Goal: Task Accomplishment & Management: Use online tool/utility

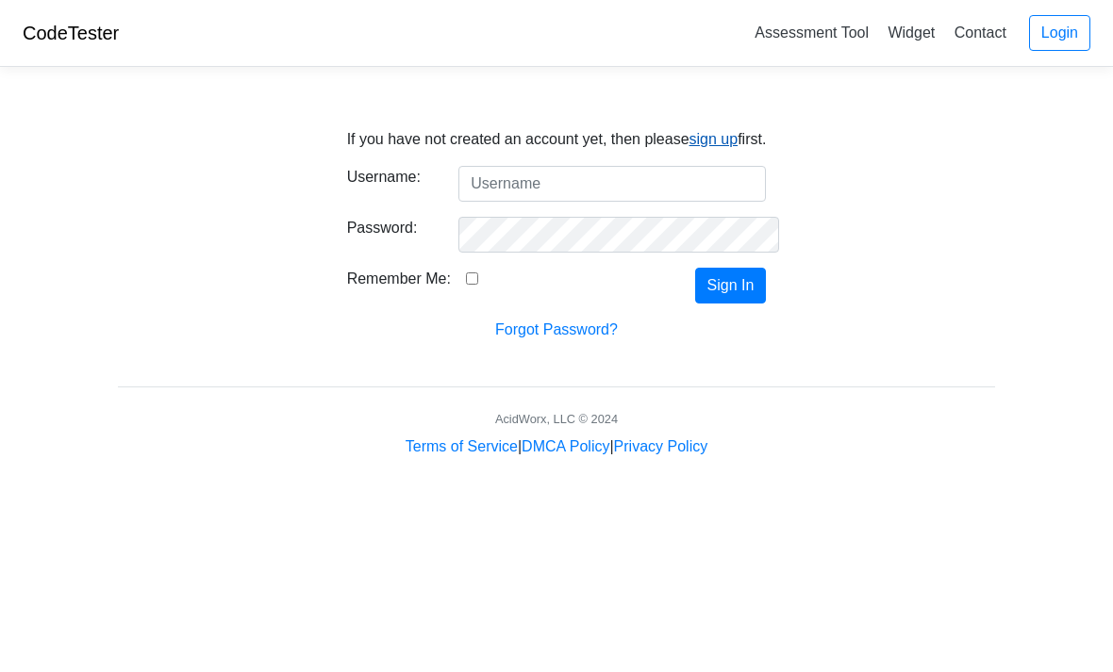
click at [712, 132] on link "sign up" at bounding box center [713, 139] width 49 height 16
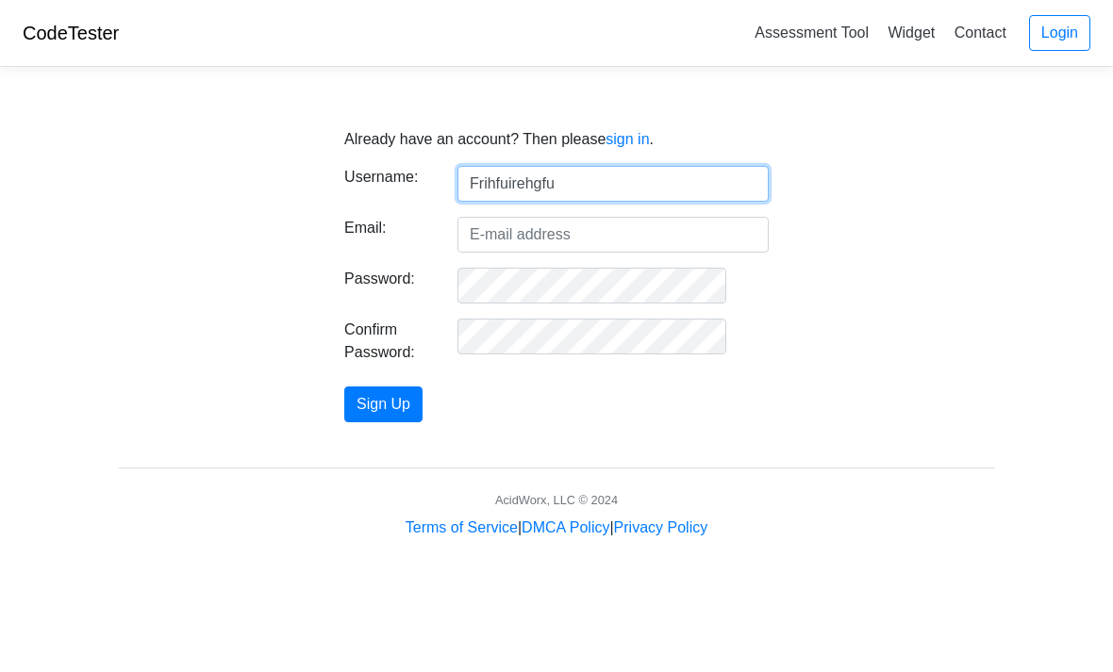
type input "Frihfuirehgfu"
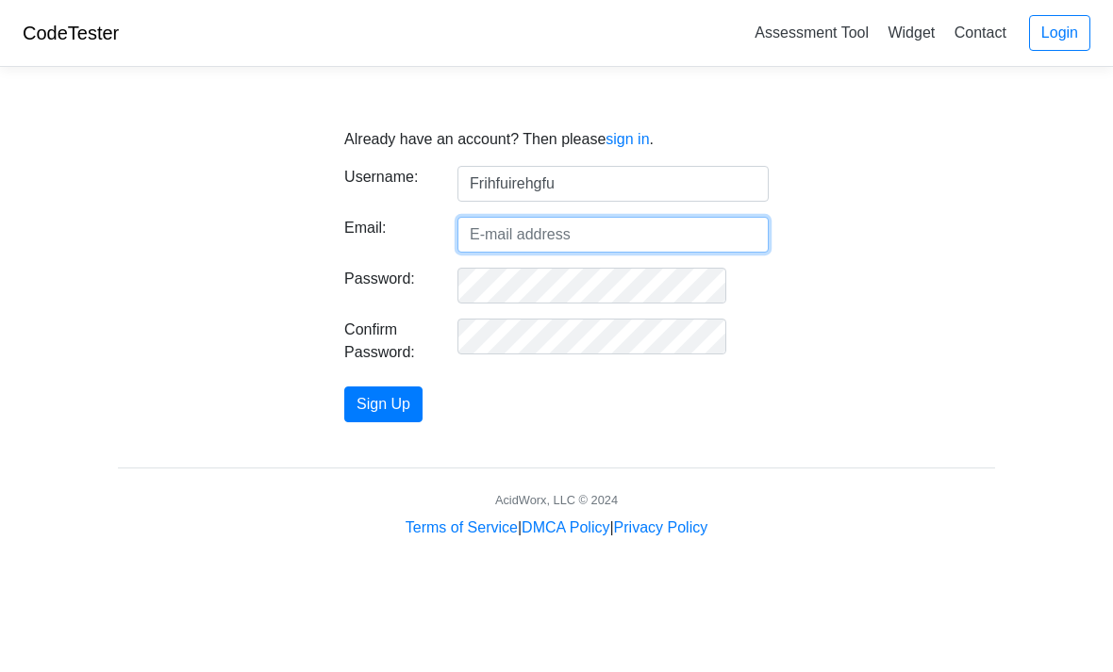
click at [691, 236] on input "Email:" at bounding box center [612, 235] width 311 height 36
paste input "okek41ihpn@illubd.com"
type input "okek41ihpn@illubd.com"
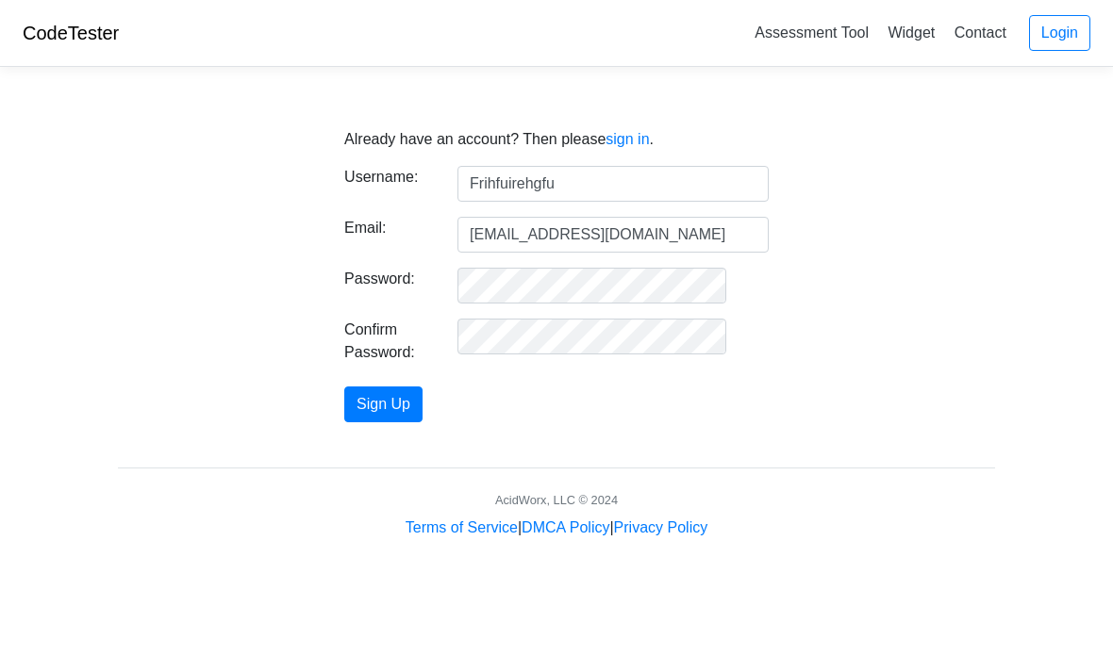
click at [426, 380] on form "Username: Frihfuirehgfu Email: okek41ihpn@illubd.com Password: Confirm Password…" at bounding box center [556, 294] width 424 height 257
click at [422, 406] on button "Sign Up" at bounding box center [383, 405] width 78 height 36
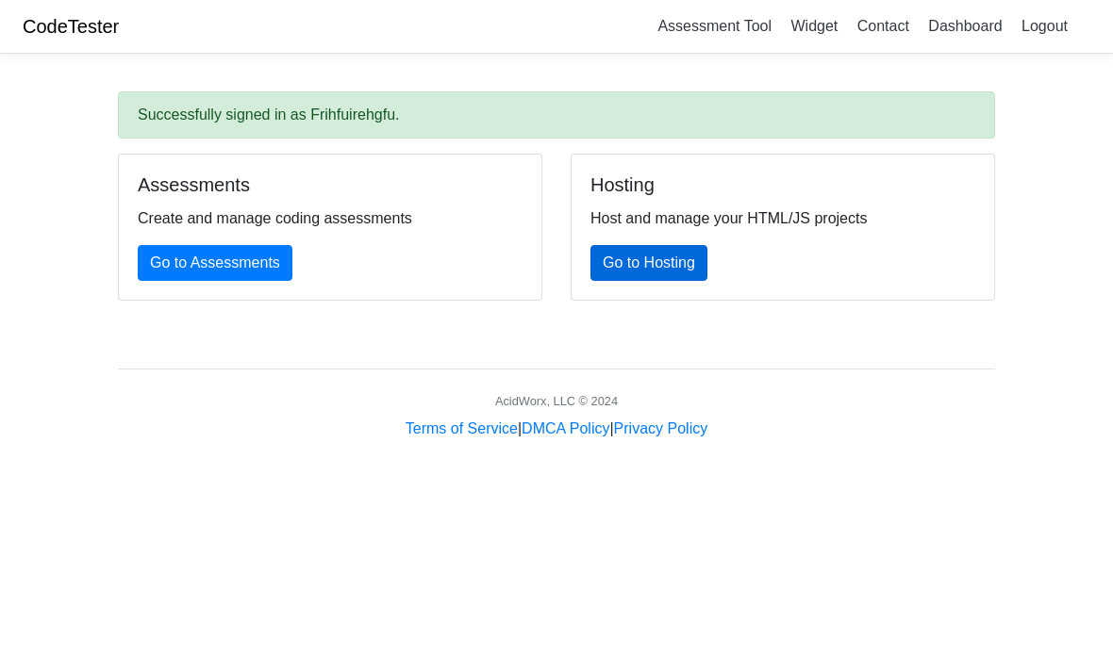
click at [690, 255] on link "Go to Hosting" at bounding box center [648, 263] width 117 height 36
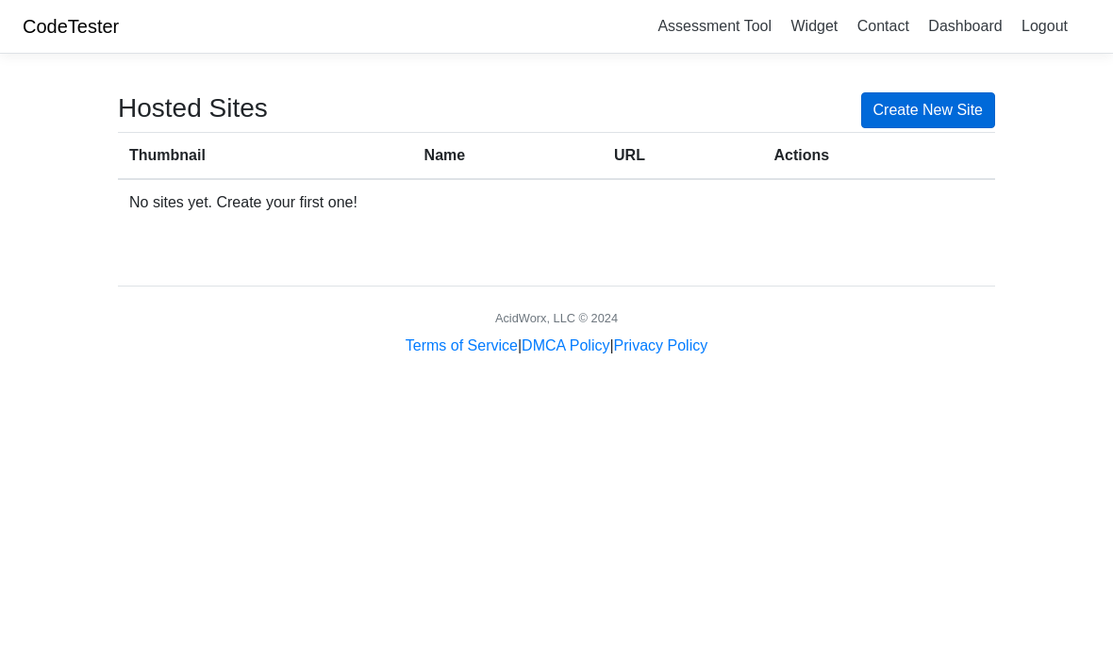
click at [941, 121] on link "Create New Site" at bounding box center [928, 110] width 135 height 36
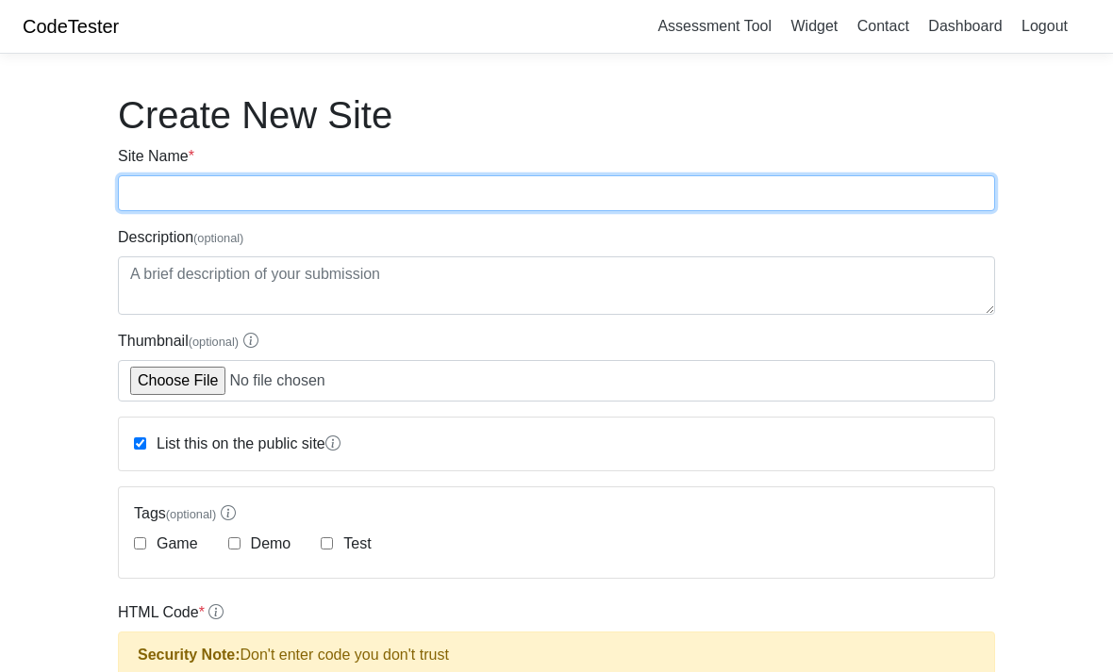
click at [831, 206] on input "Site Name *" at bounding box center [556, 193] width 877 height 36
type input "Hollow knight"
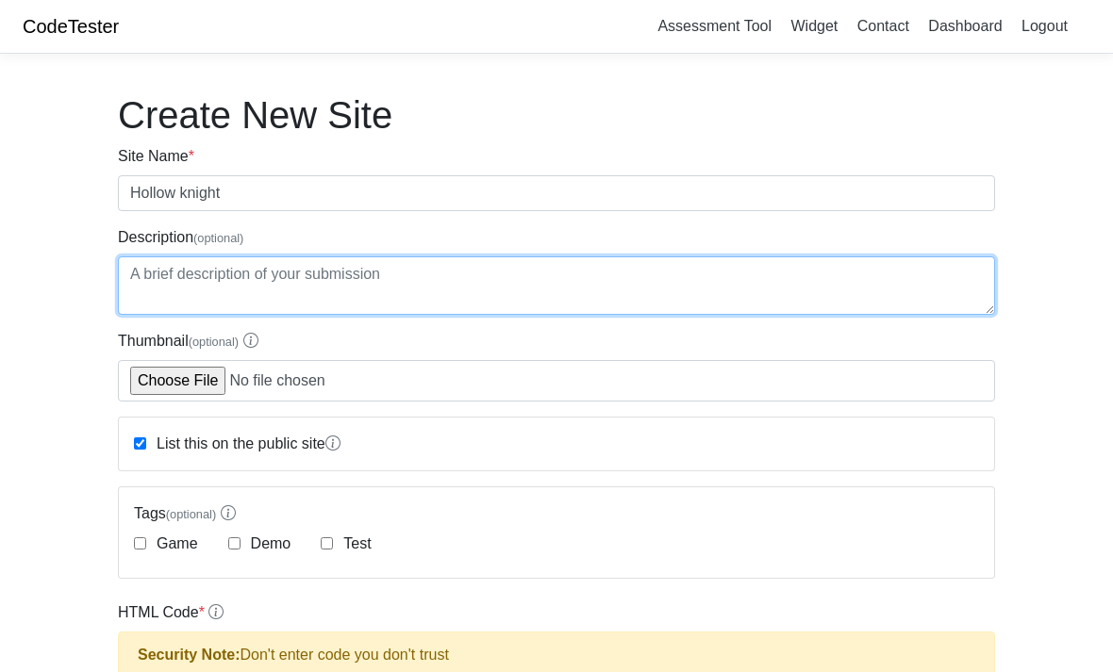
click at [529, 289] on textarea "Description (optional)" at bounding box center [556, 286] width 877 height 58
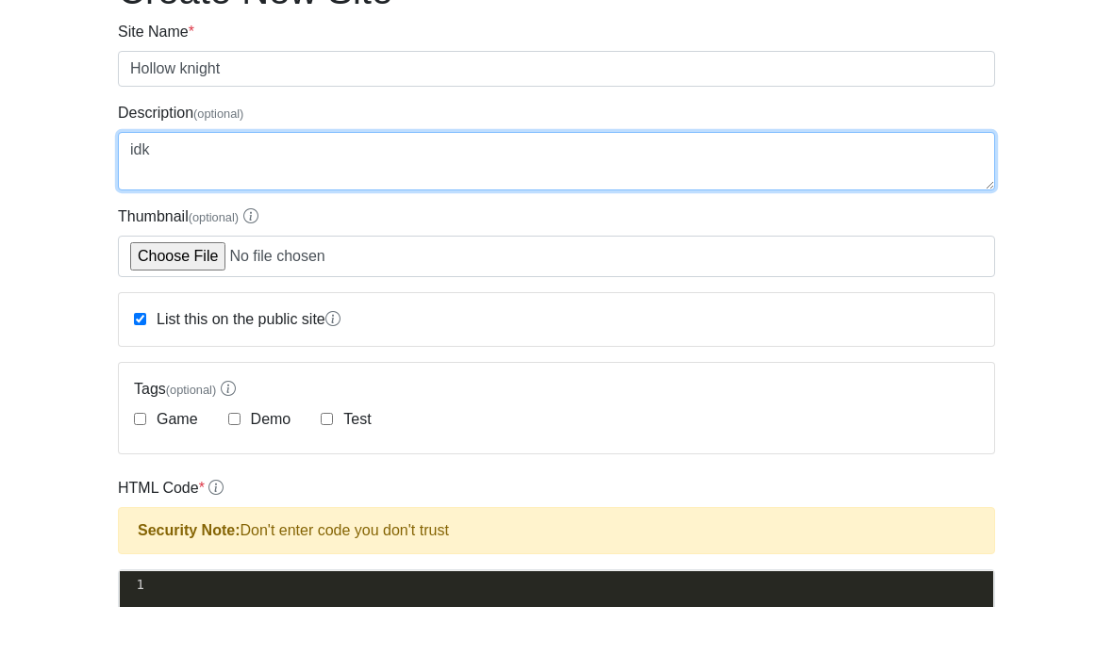
scroll to position [66, 0]
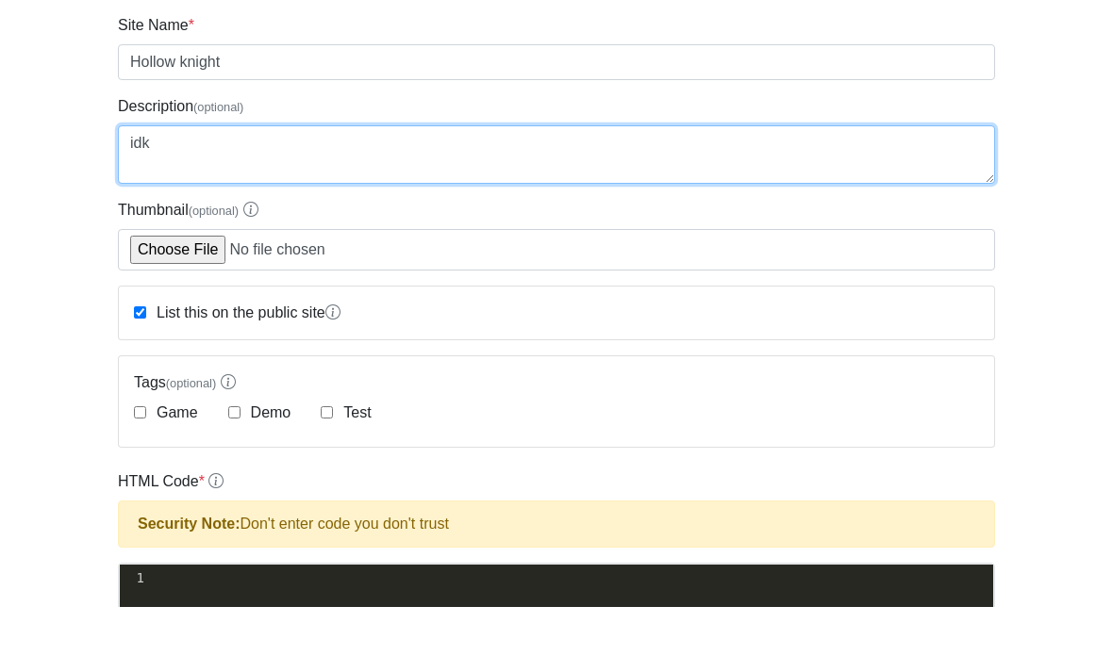
type textarea "idk"
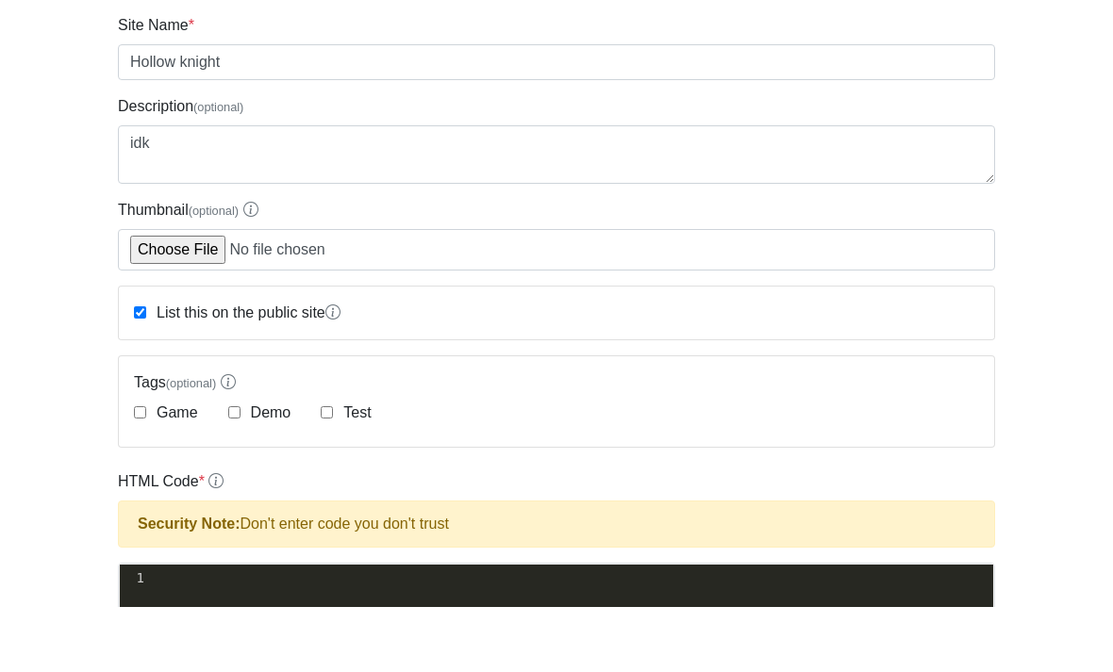
click at [341, 467] on label "Test" at bounding box center [354, 478] width 31 height 23
click at [333, 472] on input "Test" at bounding box center [327, 478] width 12 height 12
checkbox input "true"
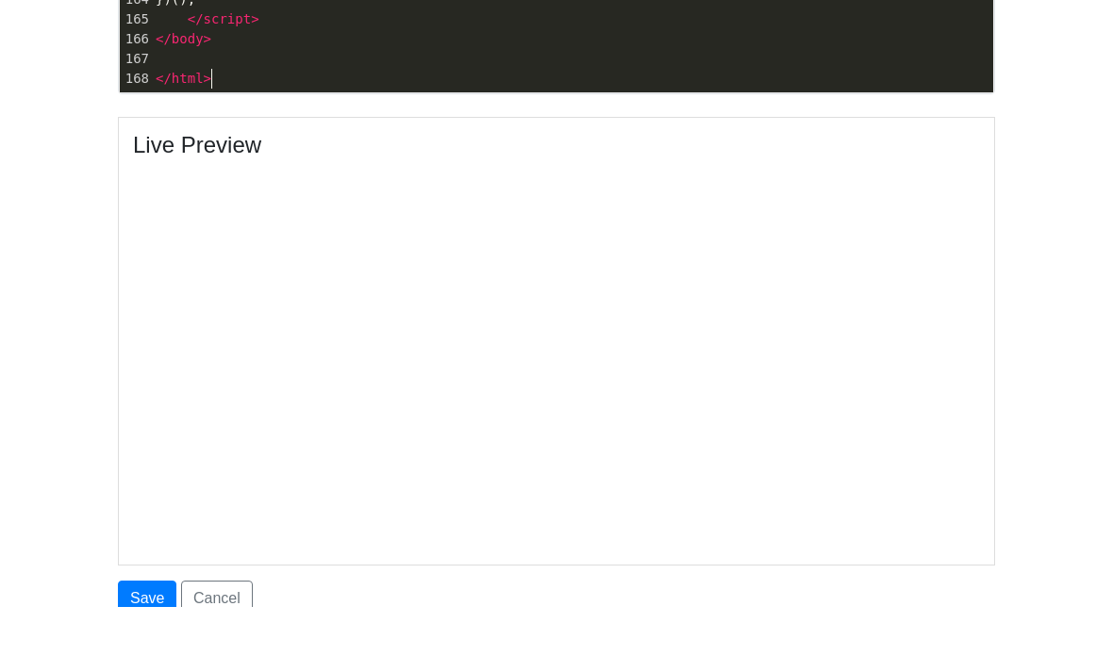
scroll to position [979, 0]
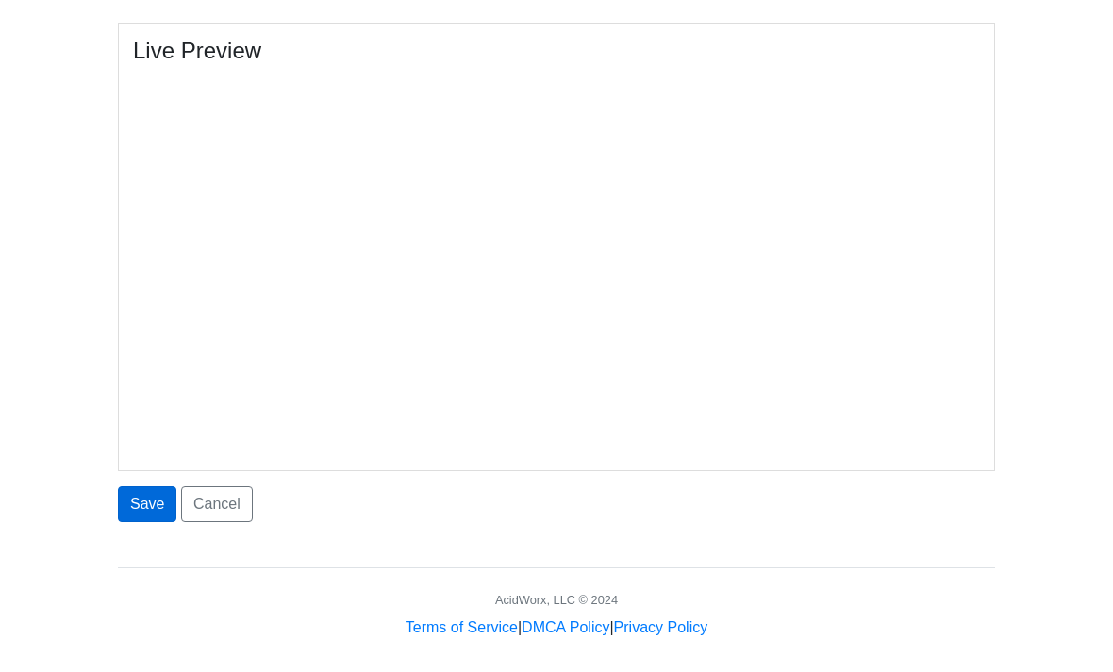
click at [131, 497] on button "Save" at bounding box center [147, 505] width 58 height 36
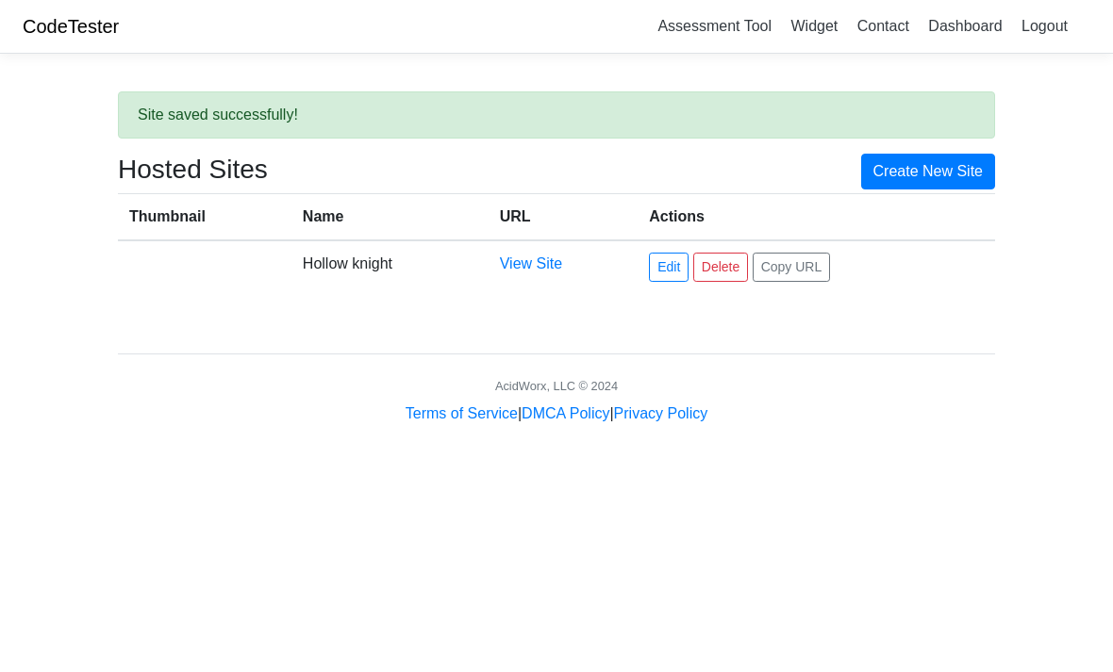
click at [910, 260] on td "Edit Delete Copy URL" at bounding box center [816, 266] width 357 height 53
click at [809, 268] on button "Copy URL" at bounding box center [792, 267] width 78 height 29
click at [250, 264] on td at bounding box center [205, 266] width 174 height 53
click at [524, 270] on link "View Site" at bounding box center [531, 264] width 62 height 16
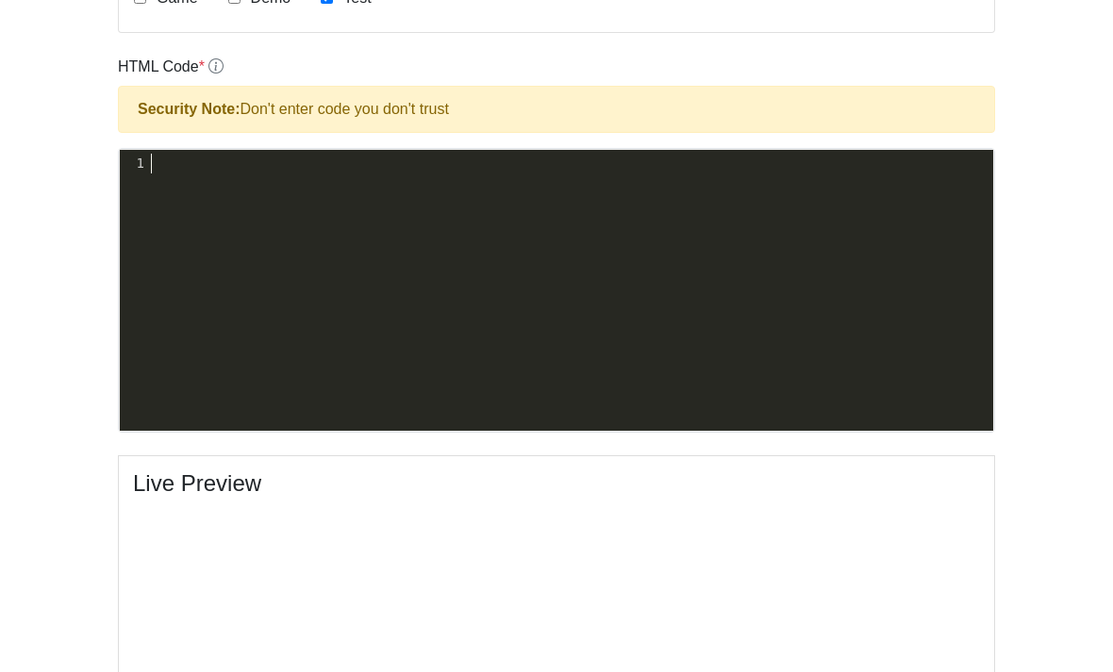
scroll to position [9, 0]
click at [1084, 262] on body "CodeTester Assessment Tool Widget Contact Dashboard Logout Create New Site Site…" at bounding box center [556, 263] width 1113 height 1618
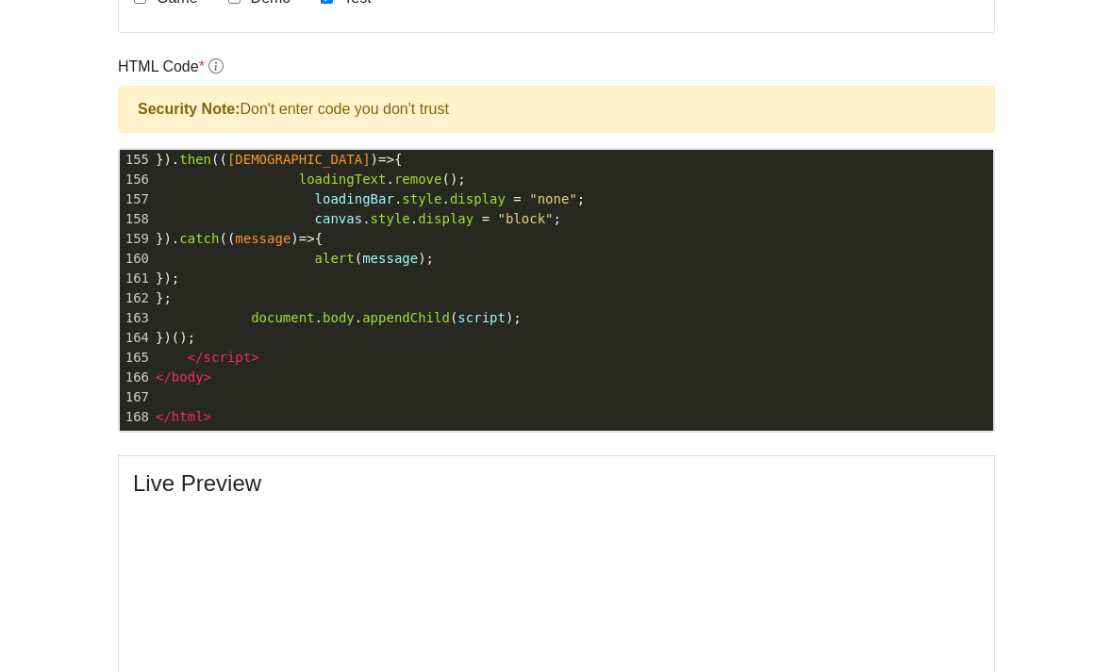
click at [1061, 320] on body "CodeTester Assessment Tool Widget Contact Dashboard Logout Create New Site Site…" at bounding box center [556, 263] width 1113 height 1618
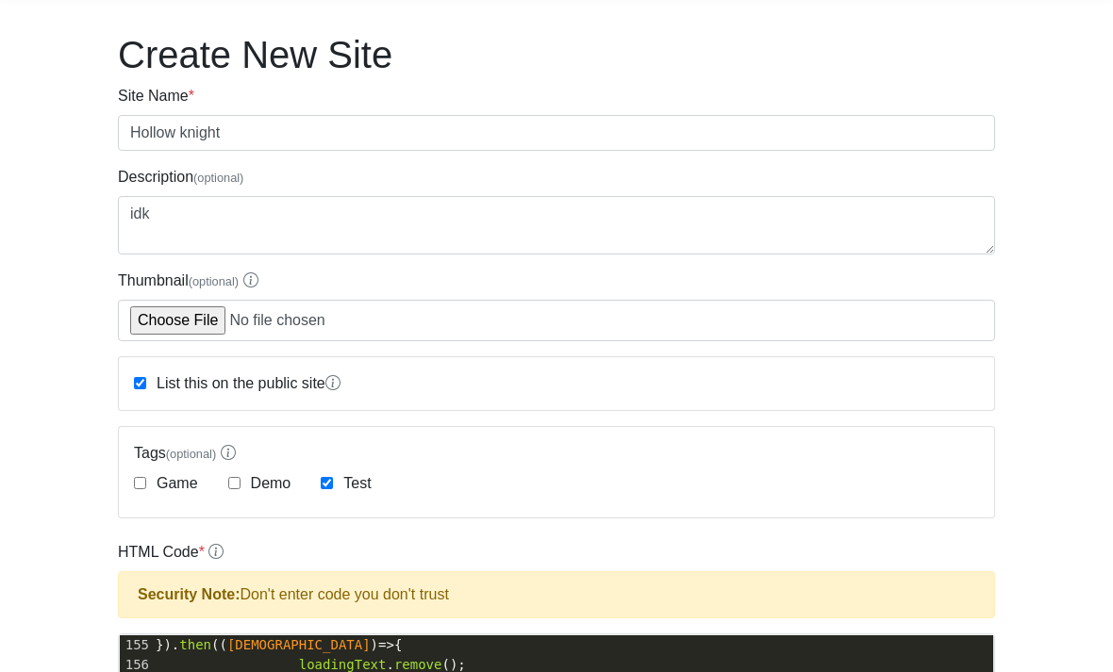
scroll to position [0, 0]
